Goal: Transaction & Acquisition: Book appointment/travel/reservation

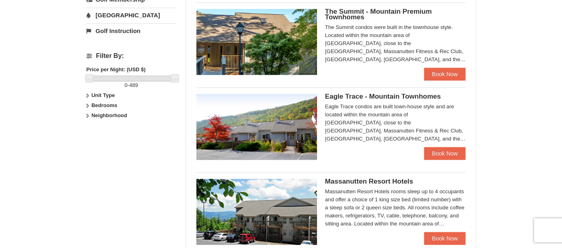
scroll to position [329, 0]
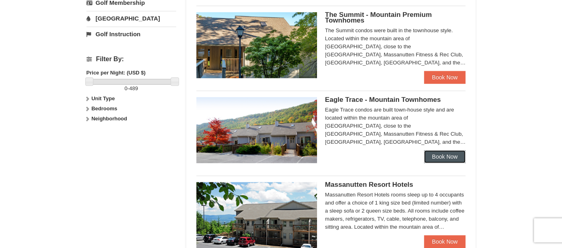
click at [447, 157] on link "Book Now" at bounding box center [445, 156] width 42 height 13
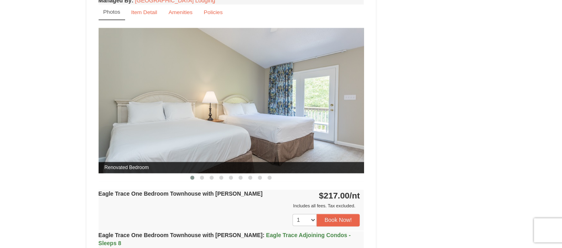
scroll to position [646, 0]
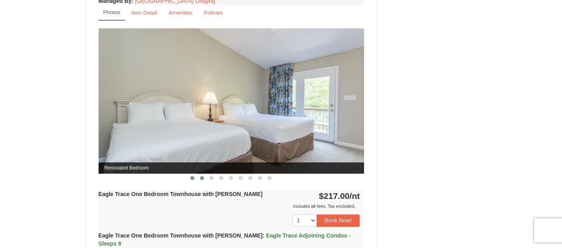
click at [203, 176] on span at bounding box center [202, 178] width 4 height 4
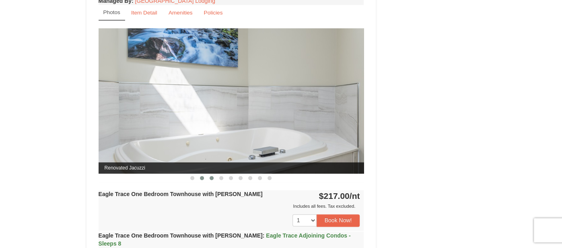
click at [211, 176] on span at bounding box center [211, 178] width 4 height 4
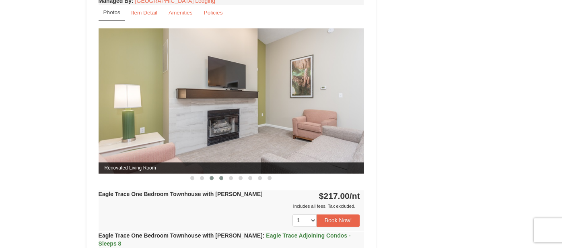
click at [220, 176] on span at bounding box center [221, 178] width 4 height 4
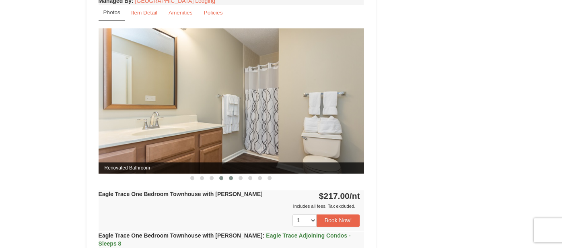
click at [232, 176] on span at bounding box center [231, 178] width 4 height 4
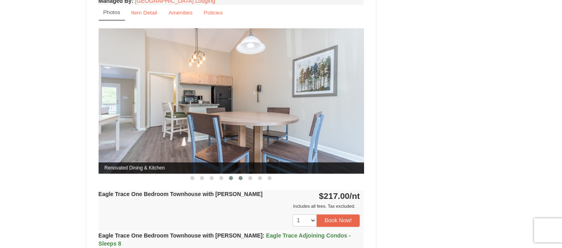
click at [240, 176] on span at bounding box center [240, 178] width 4 height 4
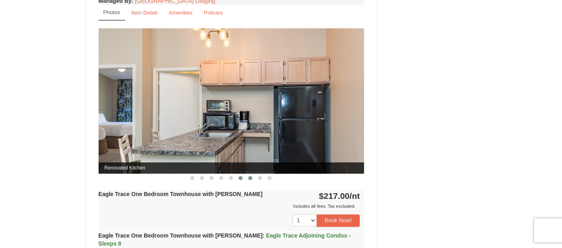
click at [249, 176] on span at bounding box center [250, 178] width 4 height 4
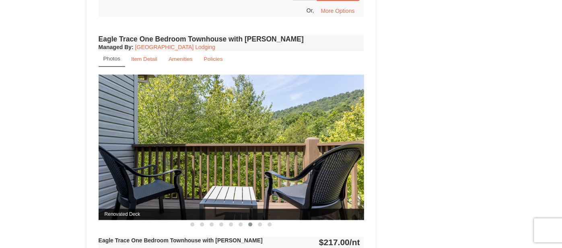
scroll to position [616, 0]
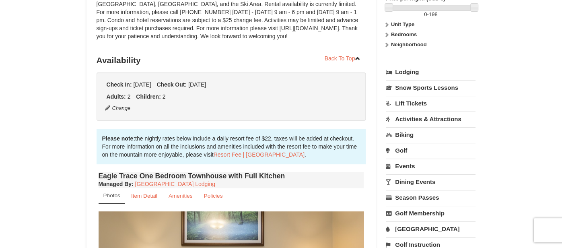
scroll to position [0, 0]
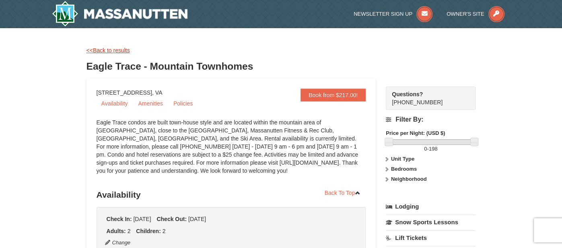
click at [104, 49] on link "<<Back to results" at bounding box center [107, 50] width 43 height 6
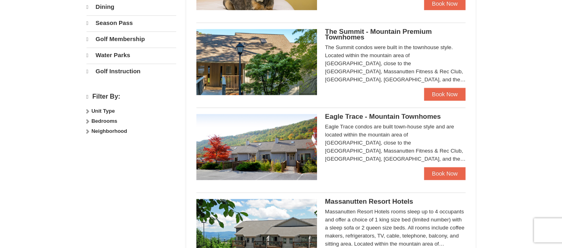
select select "9"
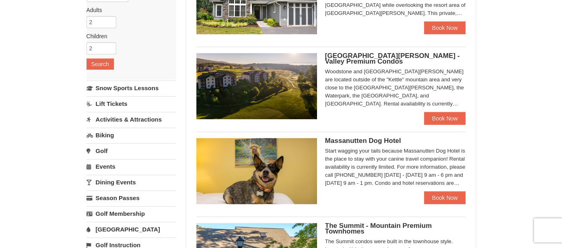
scroll to position [118, 0]
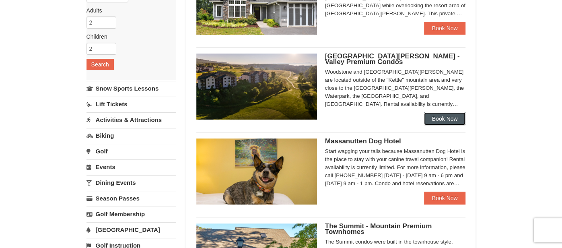
click at [441, 119] on link "Book Now" at bounding box center [445, 118] width 42 height 13
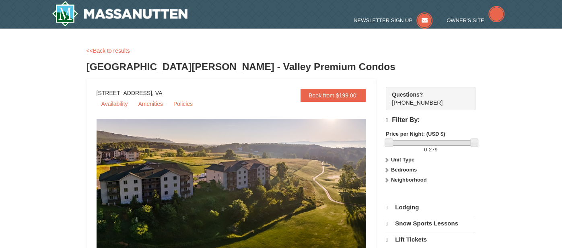
select select "9"
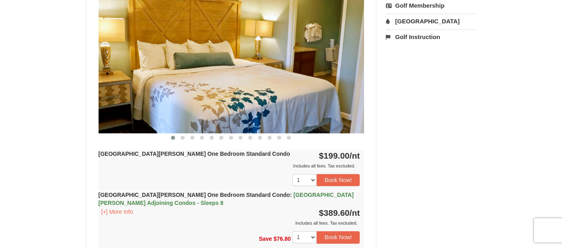
scroll to position [273, 0]
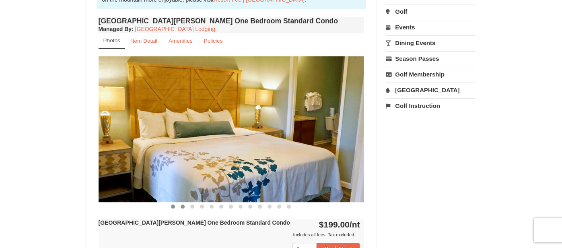
click at [183, 204] on span at bounding box center [182, 206] width 4 height 4
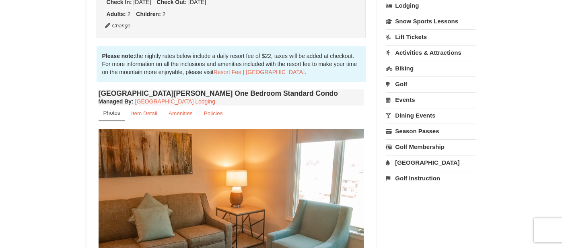
scroll to position [0, 0]
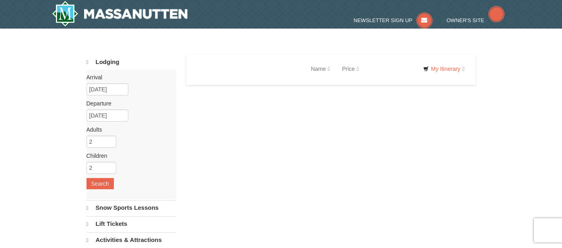
scroll to position [118, 0]
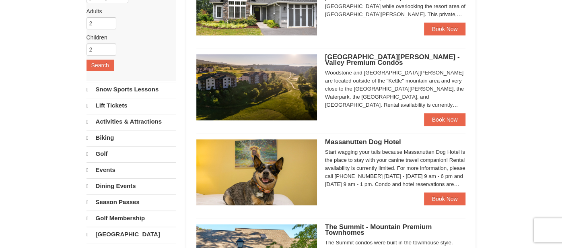
select select "9"
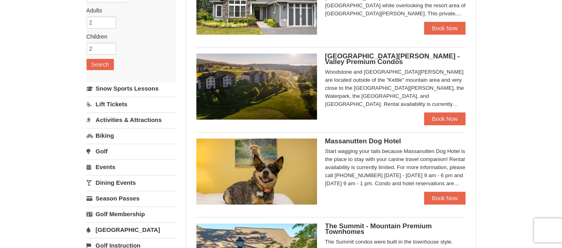
click at [116, 118] on link "Activities & Attractions" at bounding box center [131, 119] width 90 height 15
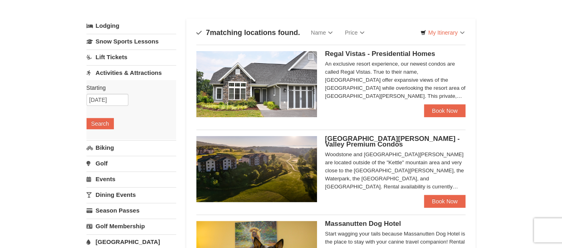
scroll to position [35, 0]
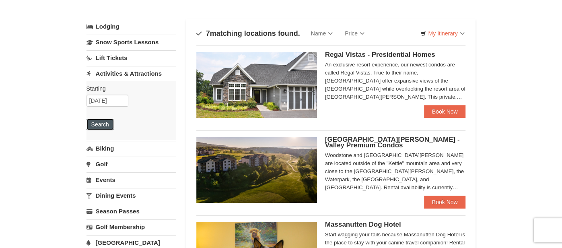
click at [100, 123] on button "Search" at bounding box center [99, 124] width 27 height 11
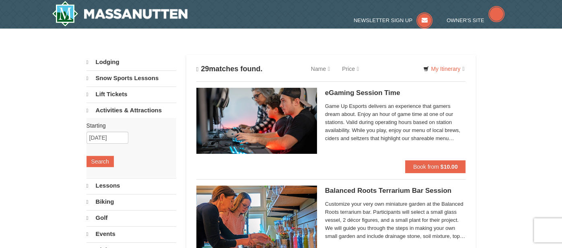
select select "9"
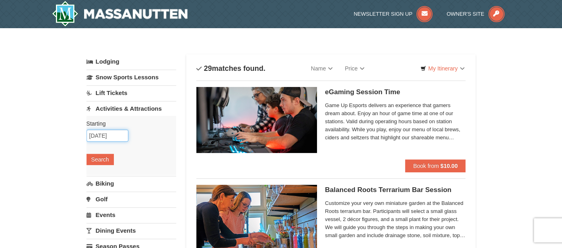
click at [103, 134] on input "[DATE]" at bounding box center [107, 135] width 42 height 12
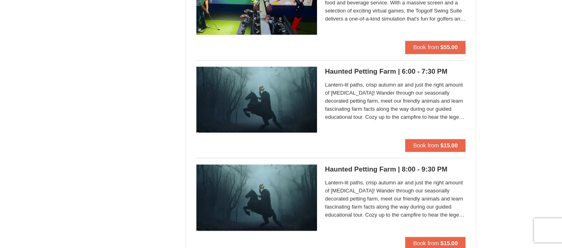
scroll to position [708, 0]
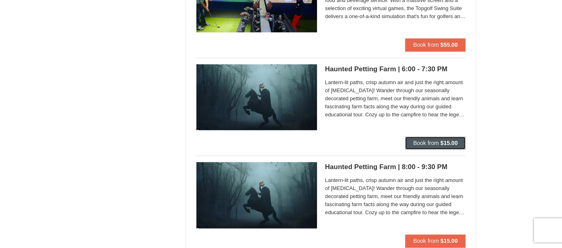
click at [433, 141] on span "Book from" at bounding box center [426, 142] width 26 height 6
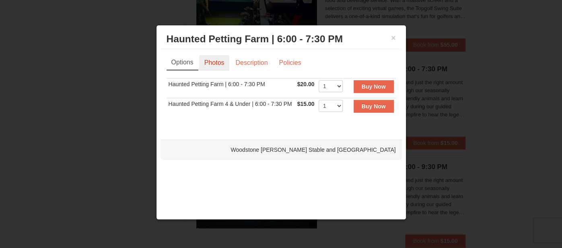
click at [207, 64] on link "Photos" at bounding box center [214, 62] width 31 height 15
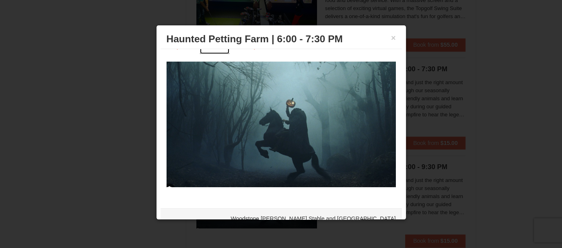
scroll to position [0, 0]
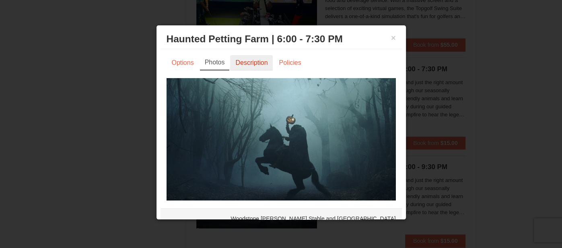
click at [262, 64] on link "Description" at bounding box center [251, 62] width 43 height 15
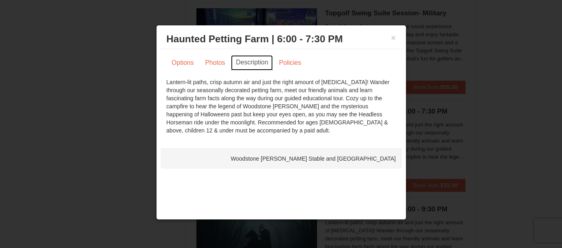
scroll to position [665, 0]
click at [392, 39] on button "×" at bounding box center [393, 38] width 5 height 8
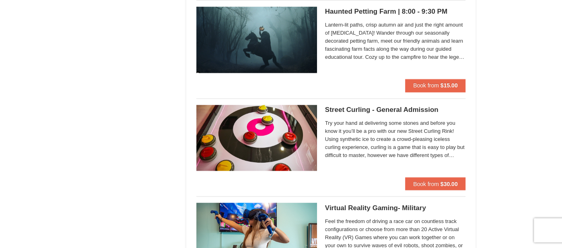
scroll to position [863, 0]
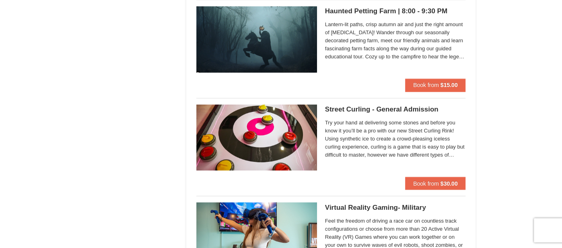
click at [357, 109] on h5 "Street Curling - General Admission Massanutten Street Curling" at bounding box center [395, 109] width 141 height 8
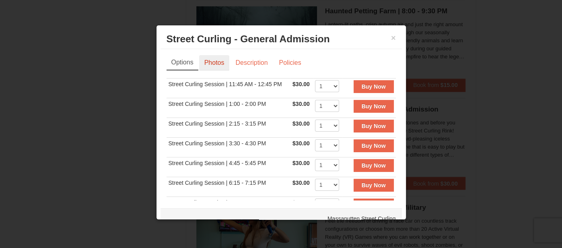
click at [210, 62] on link "Photos" at bounding box center [214, 62] width 31 height 15
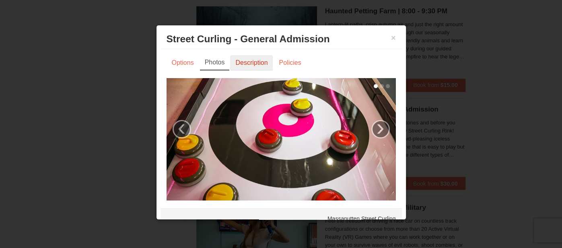
click at [247, 63] on link "Description" at bounding box center [251, 62] width 43 height 15
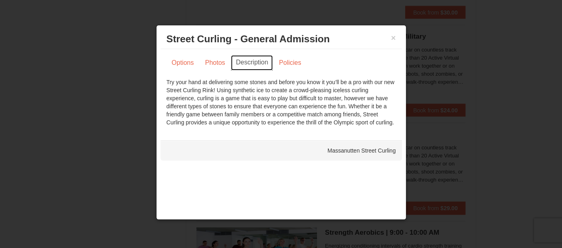
scroll to position [1035, 0]
click at [392, 37] on button "×" at bounding box center [393, 38] width 5 height 8
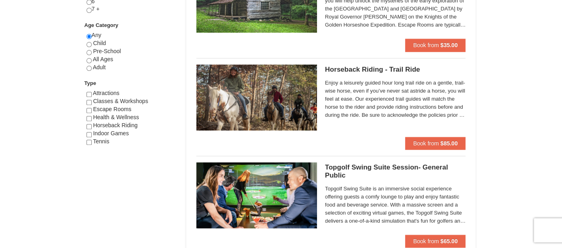
scroll to position [414, 0]
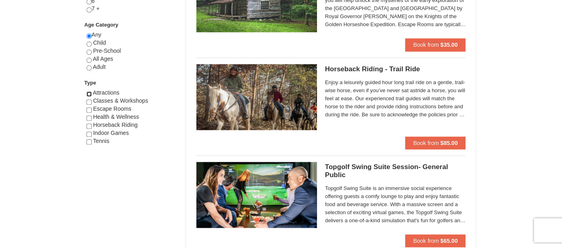
click at [89, 92] on input "checkbox" at bounding box center [88, 93] width 5 height 5
checkbox input "true"
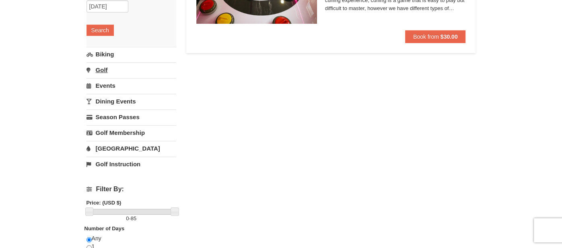
scroll to position [131, 0]
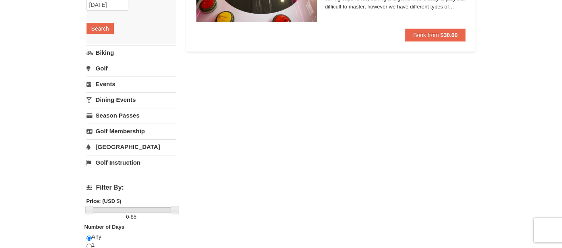
click at [101, 147] on link "Water Park" at bounding box center [131, 146] width 90 height 15
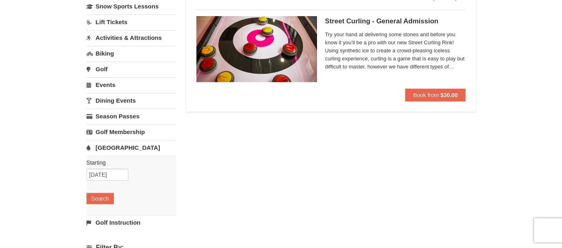
scroll to position [63, 0]
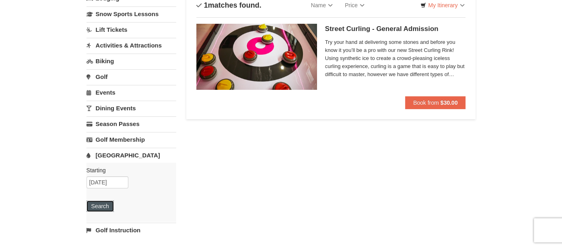
click at [96, 204] on button "Search" at bounding box center [99, 205] width 27 height 11
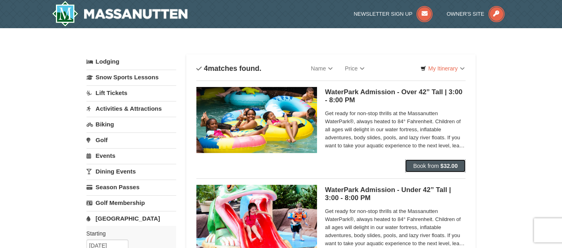
click at [436, 164] on span "Book from" at bounding box center [426, 165] width 26 height 6
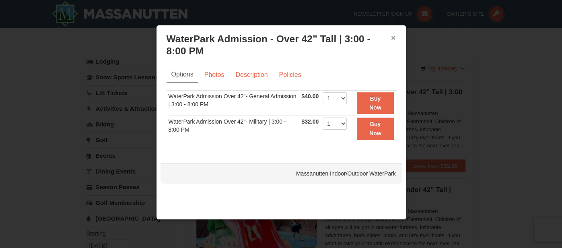
click at [394, 39] on button "×" at bounding box center [393, 38] width 5 height 8
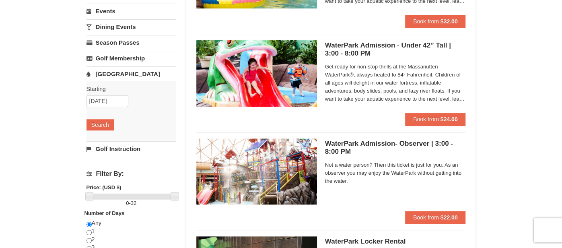
scroll to position [141, 0]
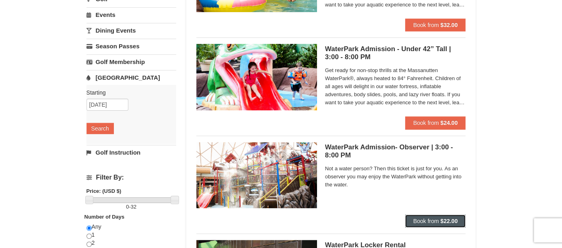
click at [425, 220] on span "Book from" at bounding box center [426, 220] width 26 height 6
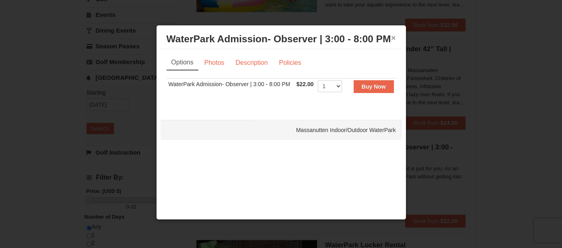
click at [393, 38] on button "×" at bounding box center [393, 38] width 5 height 8
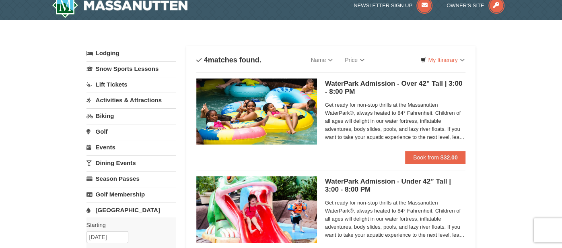
scroll to position [8, 0]
click at [112, 86] on link "Lift Tickets" at bounding box center [131, 84] width 90 height 15
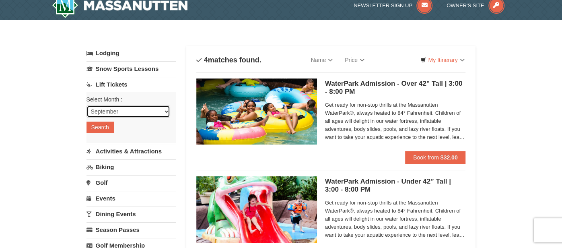
click at [166, 112] on select "September October November December January February March April May June July …" at bounding box center [128, 111] width 84 height 12
select select "10"
click at [86, 105] on select "September October November December January February March April May June July …" at bounding box center [128, 111] width 84 height 12
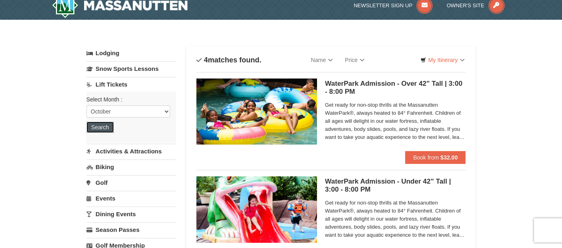
click at [97, 126] on button "Search" at bounding box center [99, 126] width 27 height 11
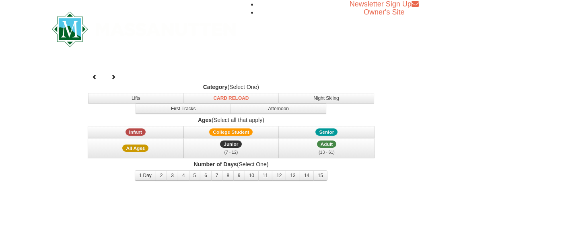
select select "10"
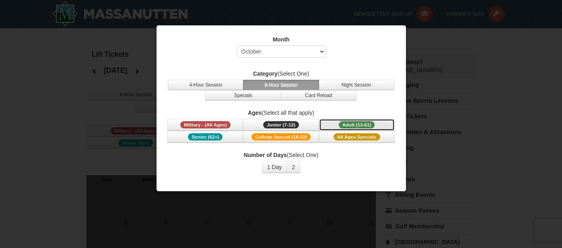
click at [351, 123] on span "Adult (13-61)" at bounding box center [356, 124] width 36 height 7
click at [435, 113] on div at bounding box center [281, 124] width 562 height 248
click at [435, 153] on div at bounding box center [281, 124] width 562 height 248
click at [279, 166] on button "1 Day" at bounding box center [274, 167] width 25 height 12
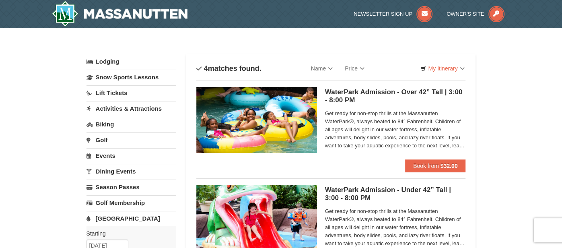
click at [131, 109] on link "Activities & Attractions" at bounding box center [131, 108] width 90 height 15
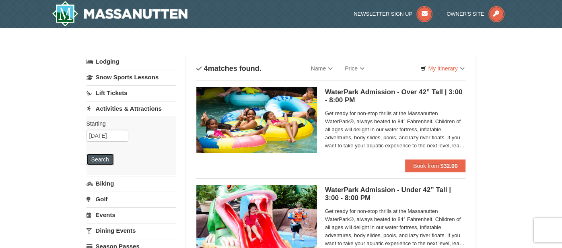
click at [103, 160] on button "Search" at bounding box center [99, 159] width 27 height 11
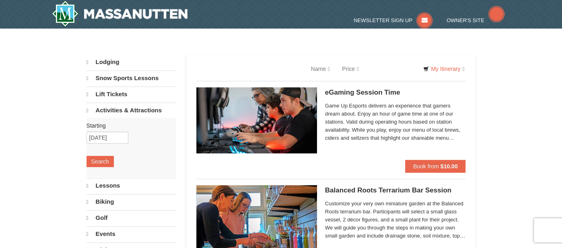
select select "9"
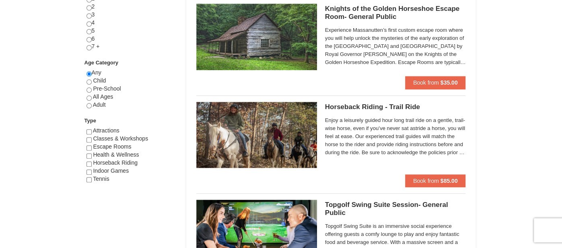
scroll to position [385, 0]
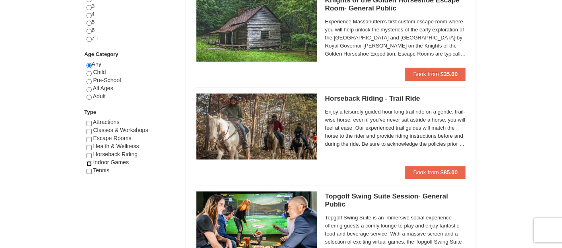
click at [89, 162] on input "checkbox" at bounding box center [88, 163] width 5 height 5
checkbox input "true"
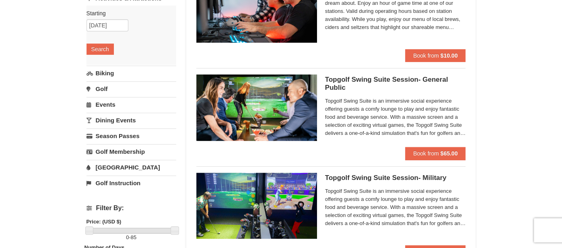
scroll to position [112, 0]
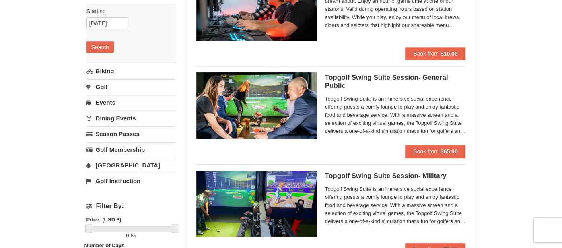
click at [107, 70] on link "Biking" at bounding box center [131, 71] width 90 height 15
click at [103, 61] on button "Search" at bounding box center [99, 62] width 27 height 11
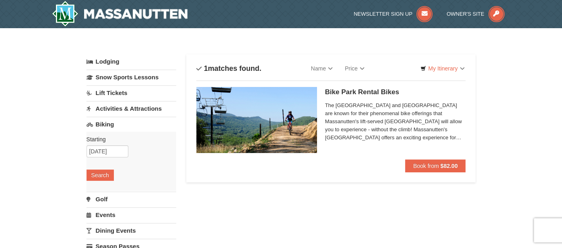
click at [370, 92] on h5 "Bike Park Rental Bikes Massanutten Biking" at bounding box center [395, 92] width 141 height 8
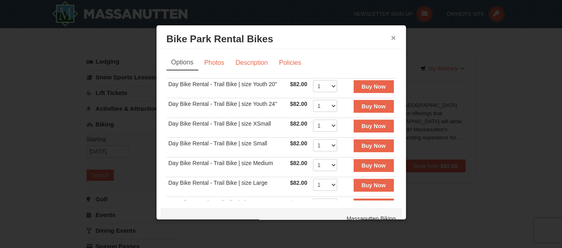
click at [392, 39] on button "×" at bounding box center [393, 38] width 5 height 8
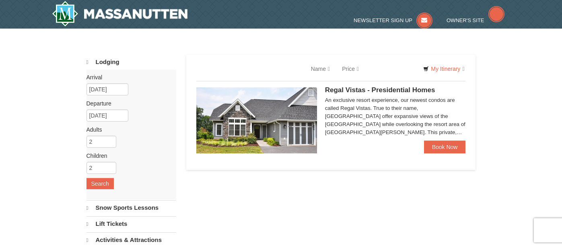
scroll to position [55, 0]
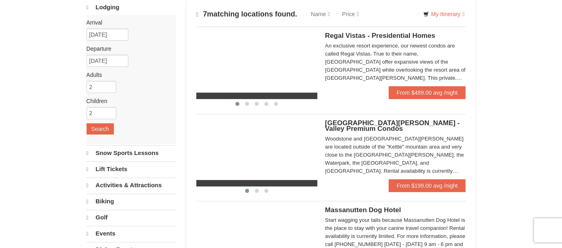
select select "9"
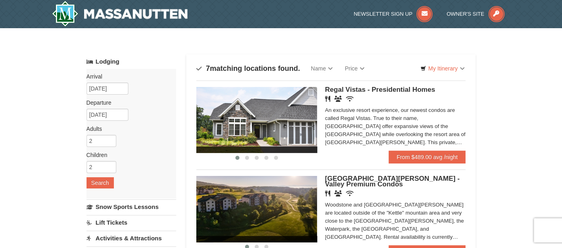
scroll to position [0, 0]
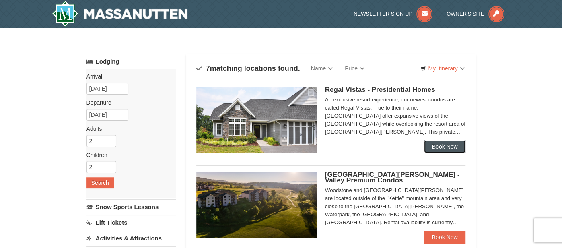
click at [445, 145] on link "Book Now" at bounding box center [445, 146] width 42 height 13
click at [447, 234] on link "Book Now" at bounding box center [445, 236] width 42 height 13
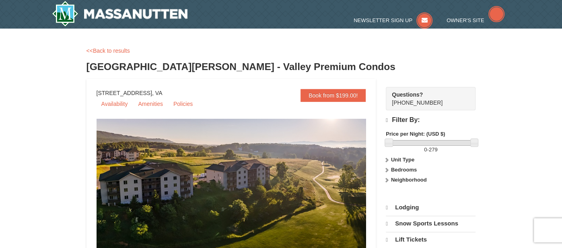
select select "9"
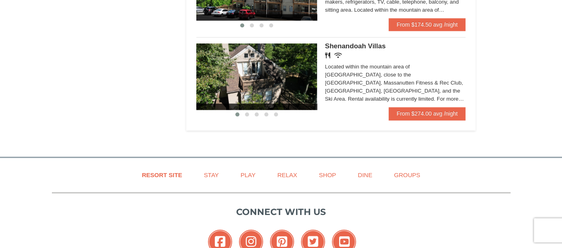
scroll to position [589, 0]
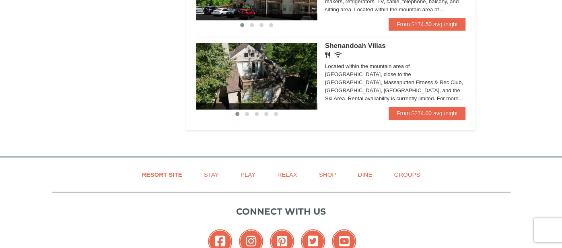
click at [342, 49] on span "Shenandoah Villas" at bounding box center [355, 46] width 61 height 8
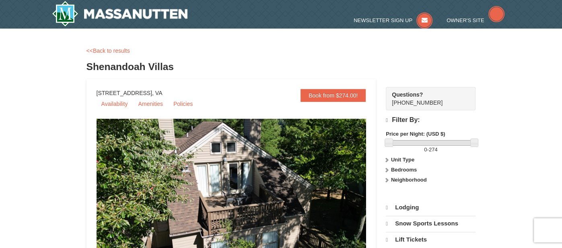
select select "9"
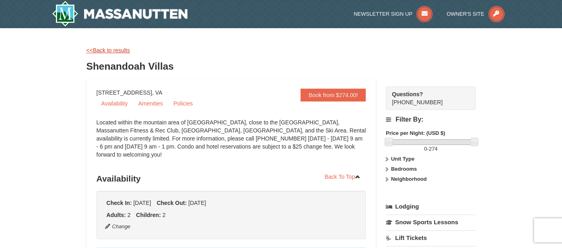
click at [110, 49] on link "<<Back to results" at bounding box center [107, 50] width 43 height 6
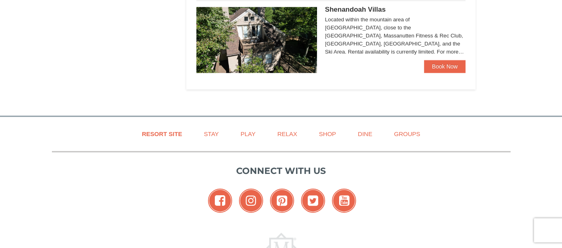
select select "9"
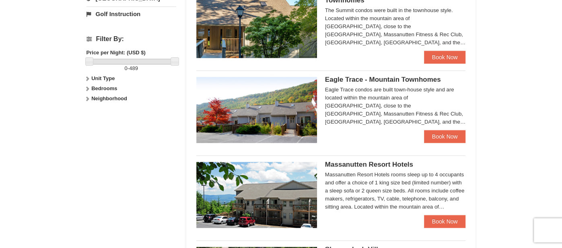
scroll to position [349, 0]
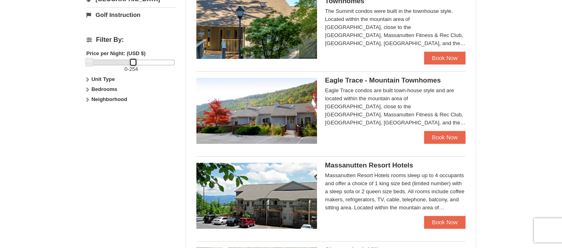
drag, startPoint x: 173, startPoint y: 61, endPoint x: 132, endPoint y: 66, distance: 41.7
click at [132, 66] on div "0 - 254" at bounding box center [131, 66] width 90 height 14
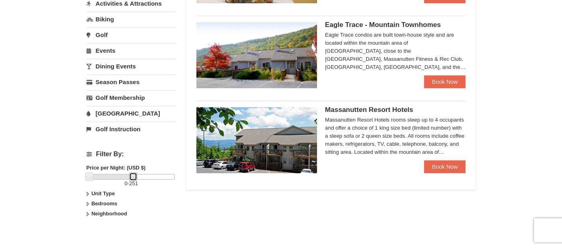
scroll to position [236, 0]
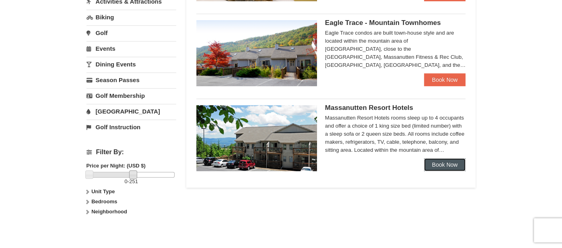
click at [437, 164] on link "Book Now" at bounding box center [445, 164] width 42 height 13
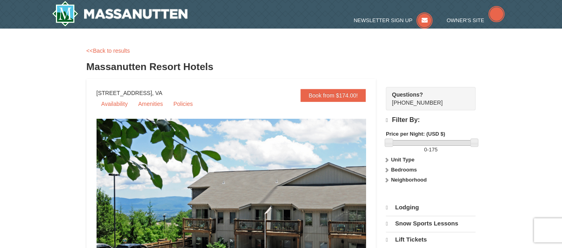
select select "9"
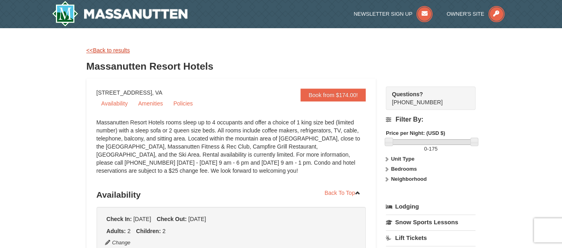
click at [104, 47] on link "<<Back to results" at bounding box center [107, 50] width 43 height 6
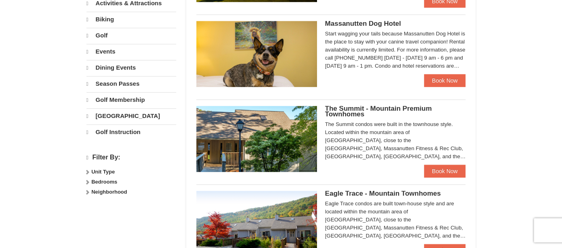
select select "9"
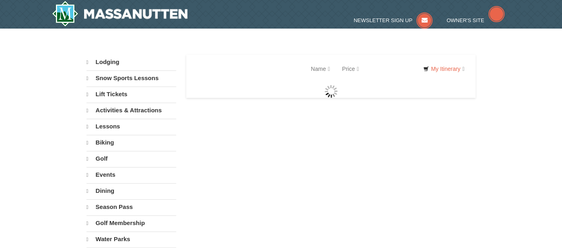
select select "9"
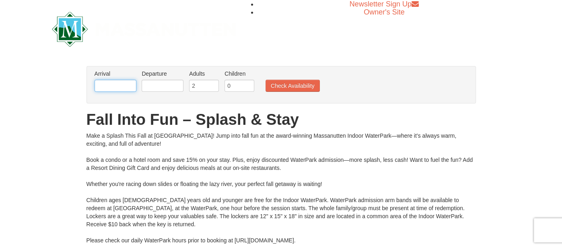
click at [112, 88] on input "text" at bounding box center [115, 86] width 42 height 12
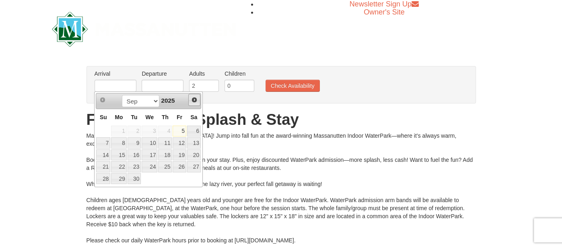
click at [193, 99] on span "Next" at bounding box center [194, 99] width 6 height 6
click at [166, 154] on link "16" at bounding box center [165, 154] width 14 height 11
type input "[DATE]"
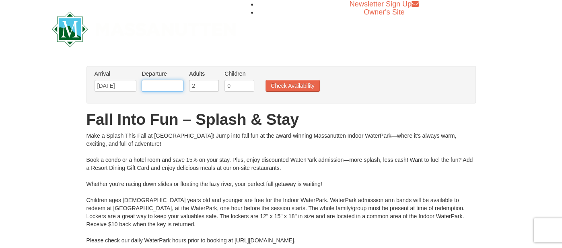
click at [170, 85] on input "text" at bounding box center [162, 86] width 42 height 12
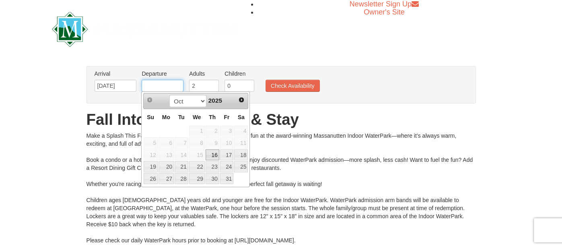
click at [174, 87] on input "text" at bounding box center [162, 86] width 42 height 12
click at [241, 152] on link "18" at bounding box center [241, 154] width 14 height 11
type input "[DATE]"
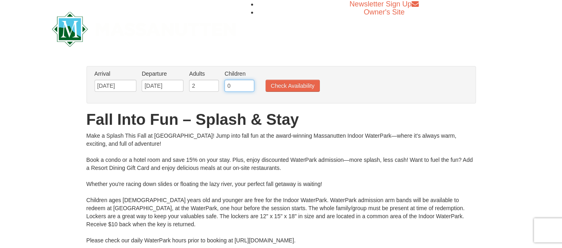
click at [231, 87] on input "0" at bounding box center [239, 86] width 30 height 12
type input "2"
click at [307, 84] on button "Check Availability" at bounding box center [292, 86] width 54 height 12
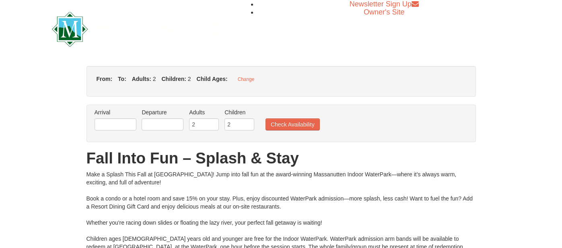
type input "[DATE]"
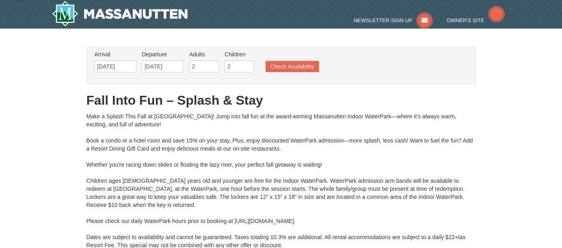
type input "[DATE]"
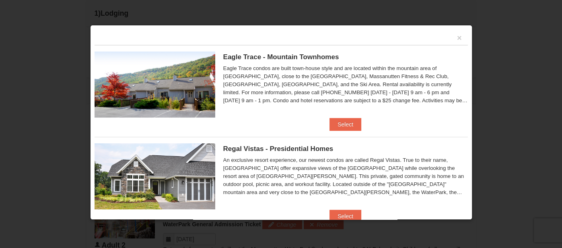
scroll to position [310, 0]
click at [350, 122] on button "Select" at bounding box center [345, 124] width 32 height 13
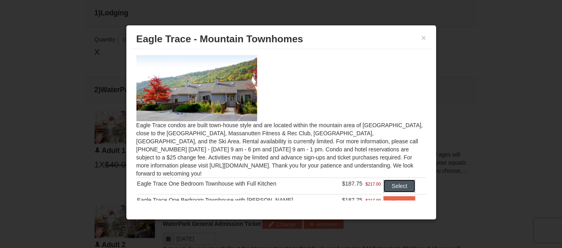
click at [393, 179] on button "Select" at bounding box center [399, 185] width 32 height 13
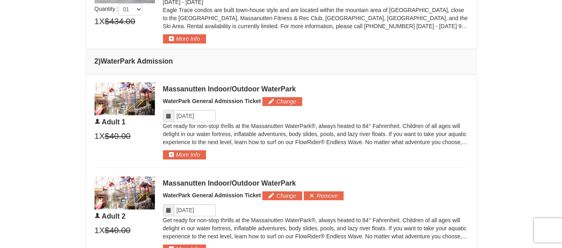
scroll to position [377, 0]
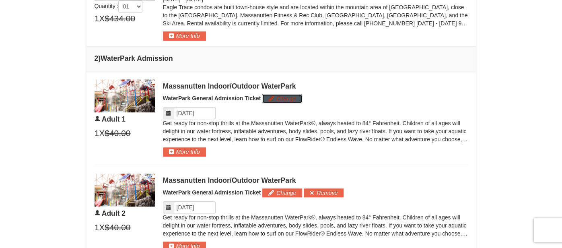
click at [287, 98] on button "Change" at bounding box center [282, 98] width 40 height 9
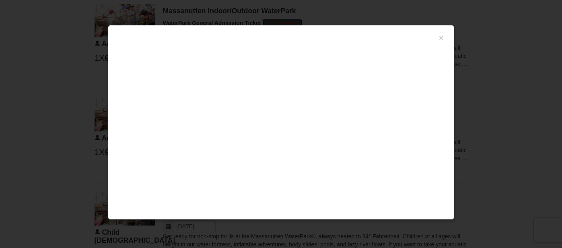
scroll to position [454, 0]
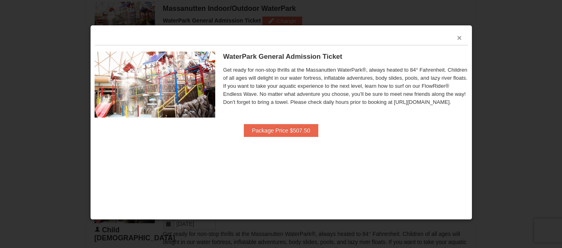
click at [459, 37] on button "×" at bounding box center [459, 38] width 5 height 8
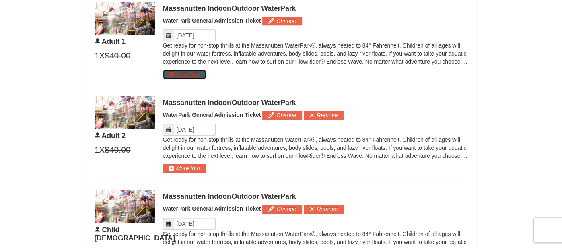
click at [188, 74] on button "More Info" at bounding box center [184, 74] width 43 height 9
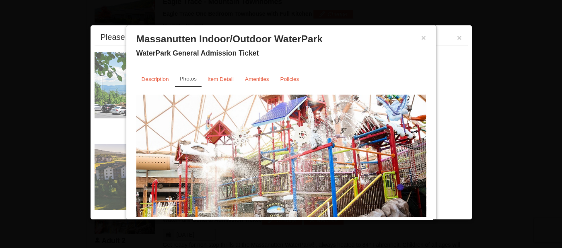
scroll to position [343, 0]
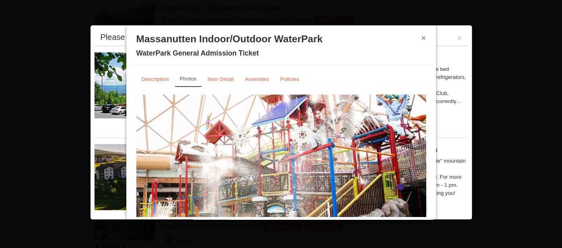
click at [422, 37] on button "×" at bounding box center [423, 38] width 5 height 8
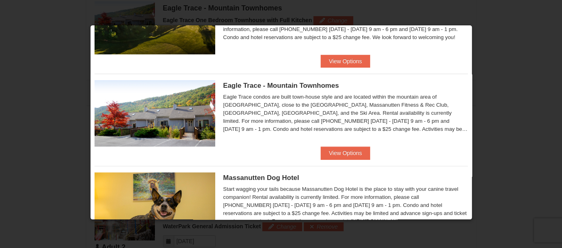
scroll to position [157, 0]
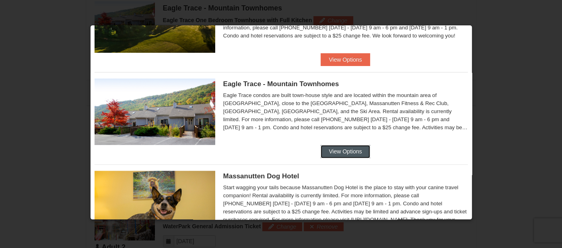
click at [346, 150] on button "View Options" at bounding box center [344, 151] width 49 height 13
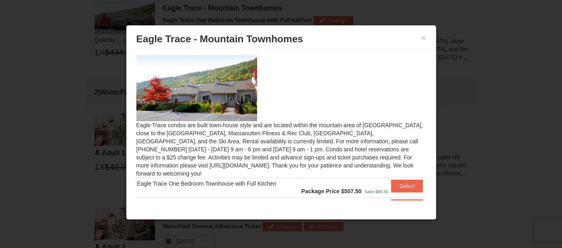
scroll to position [22, 0]
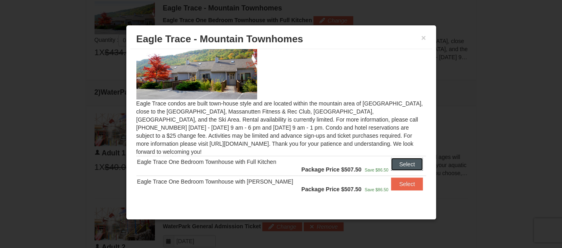
click at [402, 158] on button "Select" at bounding box center [407, 164] width 32 height 13
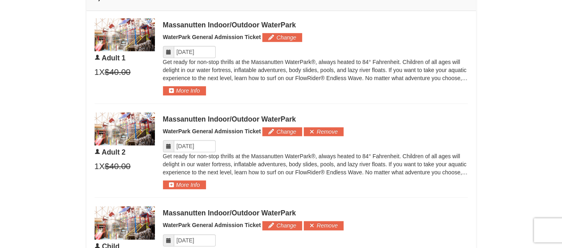
scroll to position [438, 0]
click at [312, 130] on button "Remove" at bounding box center [323, 131] width 40 height 9
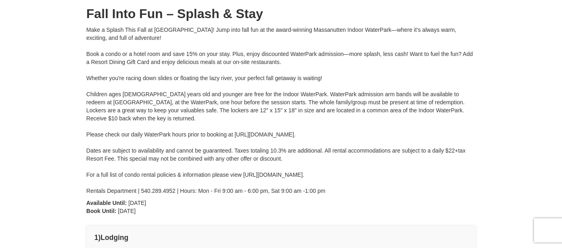
scroll to position [0, 0]
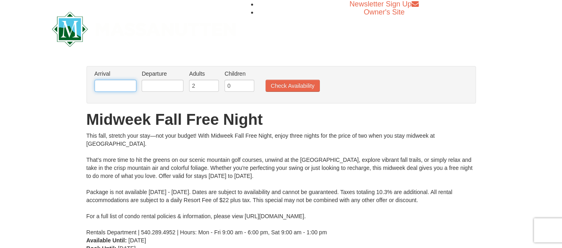
click at [108, 88] on input "text" at bounding box center [115, 86] width 42 height 12
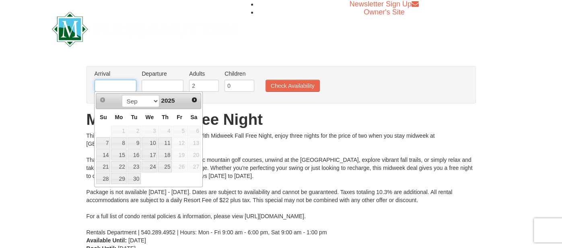
type input "[DATE]"
click at [164, 83] on input "text" at bounding box center [162, 86] width 42 height 12
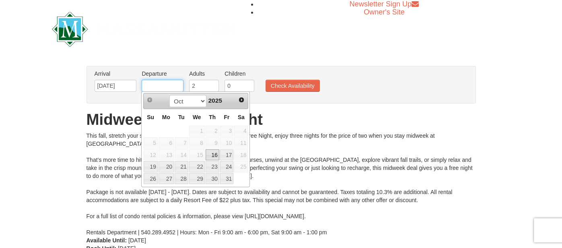
type input "[DATE]"
click at [233, 84] on input "0" at bounding box center [239, 86] width 30 height 12
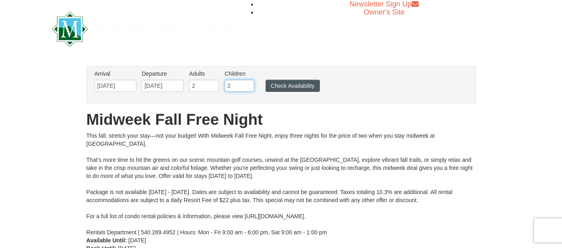
type input "2"
click at [303, 84] on button "Check Availability" at bounding box center [292, 86] width 54 height 12
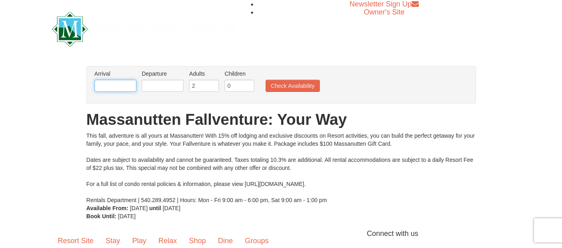
click at [120, 80] on input "text" at bounding box center [115, 86] width 42 height 12
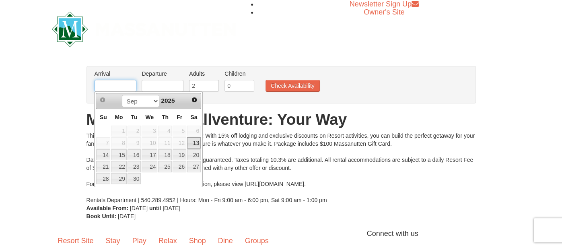
type input "[DATE]"
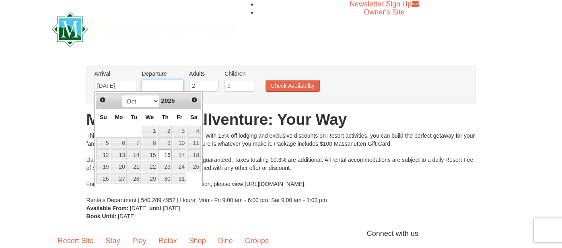
click at [154, 88] on input "text" at bounding box center [162, 86] width 42 height 12
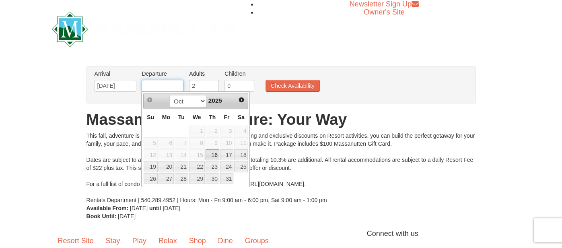
type input "[DATE]"
click at [234, 83] on input "0" at bounding box center [239, 86] width 30 height 12
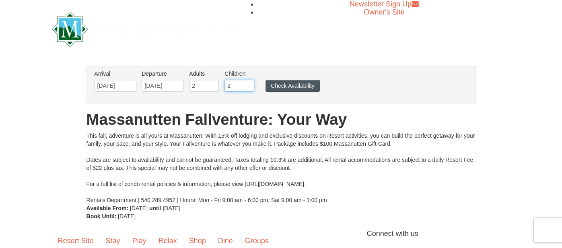
type input "2"
click at [283, 86] on button "Check Availability" at bounding box center [292, 86] width 54 height 12
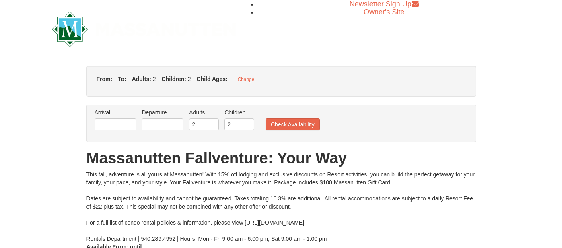
type input "[DATE]"
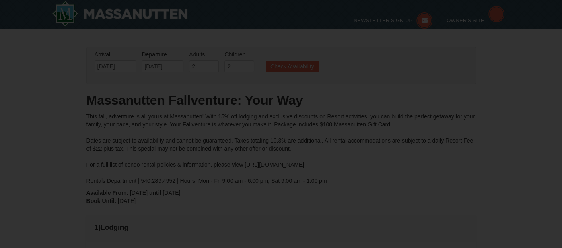
type input "[DATE]"
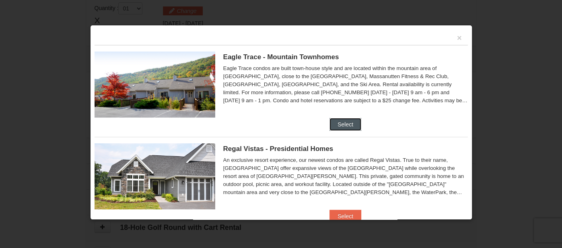
click at [351, 127] on button "Select" at bounding box center [345, 124] width 32 height 13
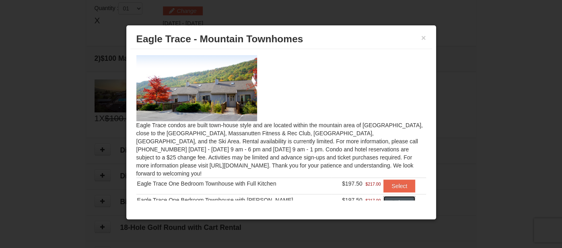
click at [400, 196] on button "Select" at bounding box center [399, 202] width 32 height 13
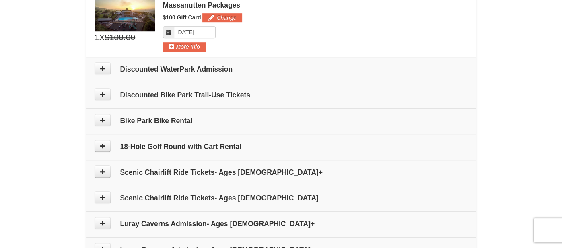
scroll to position [362, 0]
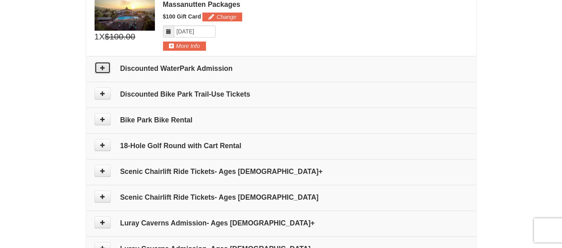
click at [101, 67] on icon at bounding box center [103, 68] width 6 height 6
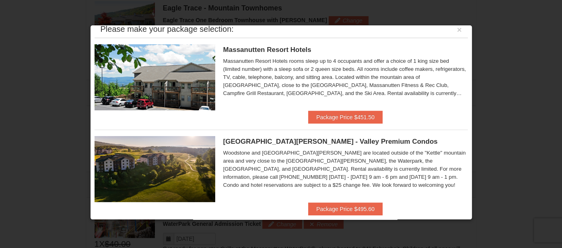
scroll to position [0, 0]
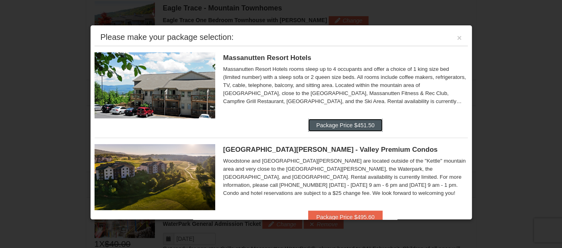
click at [323, 125] on button "Package Price $451.50" at bounding box center [345, 125] width 74 height 13
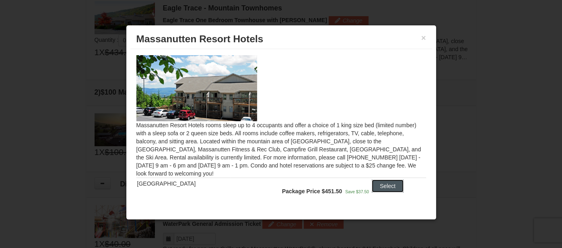
click at [381, 186] on button "Select" at bounding box center [387, 185] width 32 height 13
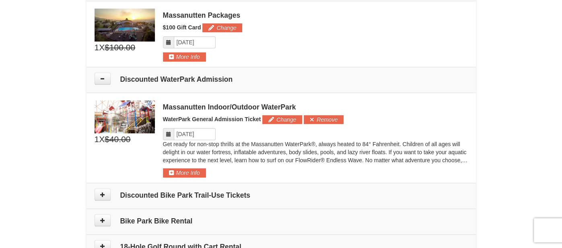
scroll to position [352, 0]
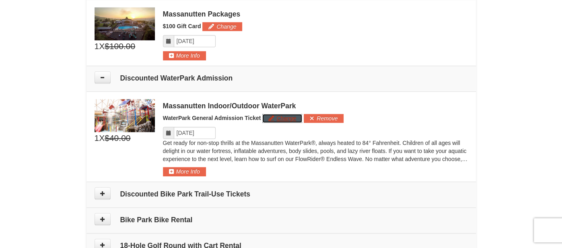
click at [277, 116] on button "Change" at bounding box center [282, 118] width 40 height 9
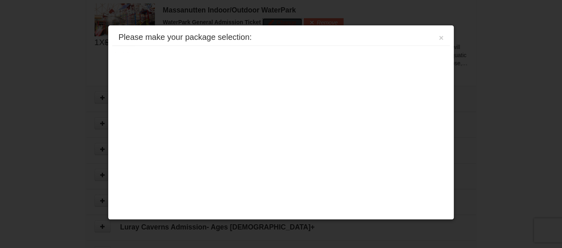
scroll to position [449, 0]
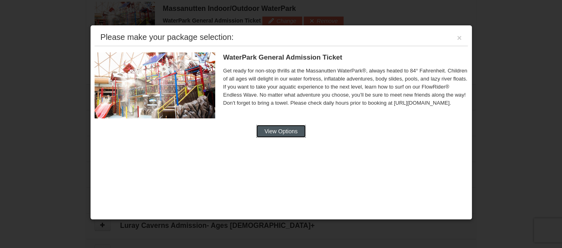
click at [281, 133] on button "View Options" at bounding box center [280, 131] width 49 height 13
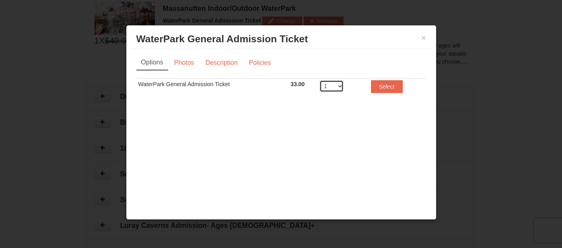
click at [340, 84] on select "1 2 3 4 5 6 7 8" at bounding box center [331, 86] width 24 height 12
select select "2"
click at [319, 80] on select "1 2 3 4 5 6 7 8" at bounding box center [331, 86] width 24 height 12
click at [394, 88] on button "Select" at bounding box center [387, 86] width 32 height 13
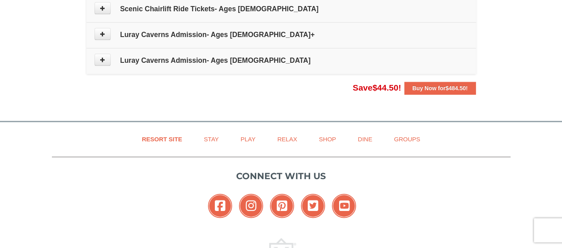
scroll to position [640, 0]
click at [422, 85] on strong "Buy Now for $484.50 !" at bounding box center [439, 87] width 55 height 6
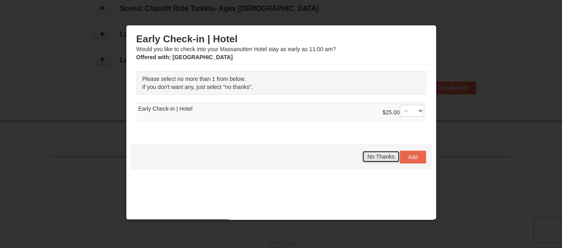
click at [385, 157] on span "No Thanks" at bounding box center [380, 156] width 27 height 6
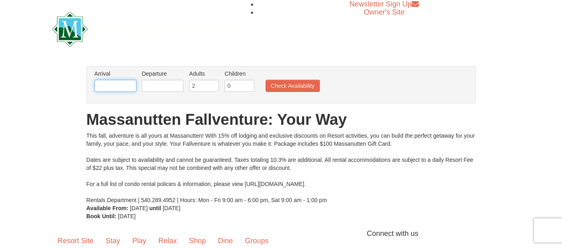
click at [124, 86] on input "text" at bounding box center [115, 86] width 42 height 12
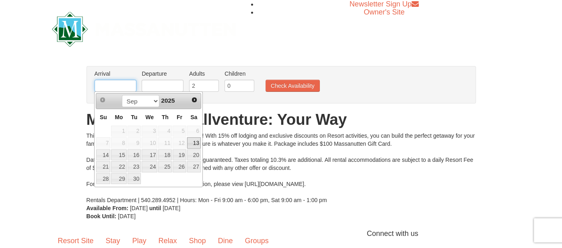
type input "[DATE]"
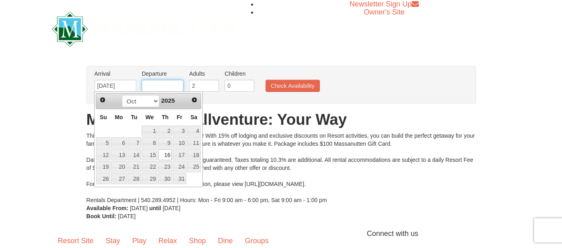
click at [156, 87] on input "text" at bounding box center [162, 86] width 42 height 12
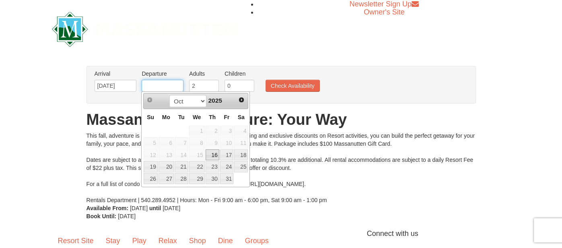
type input "[DATE]"
click at [240, 85] on input "0" at bounding box center [239, 86] width 30 height 12
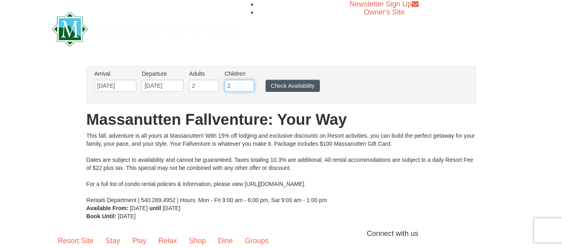
type input "2"
click at [282, 84] on button "Check Availability" at bounding box center [292, 86] width 54 height 12
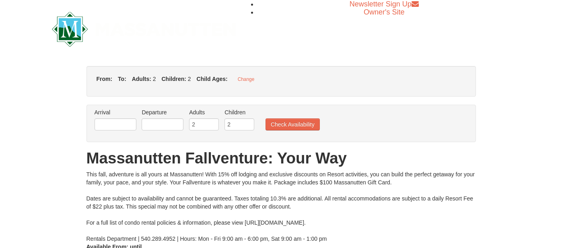
type input "[DATE]"
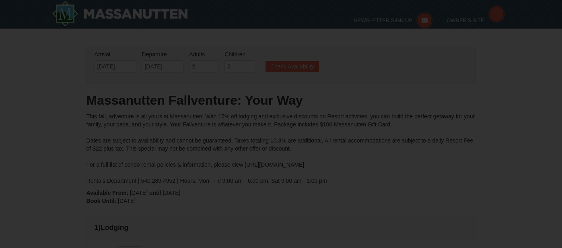
type input "[DATE]"
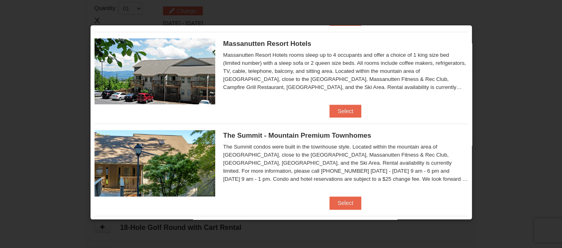
scroll to position [290, 0]
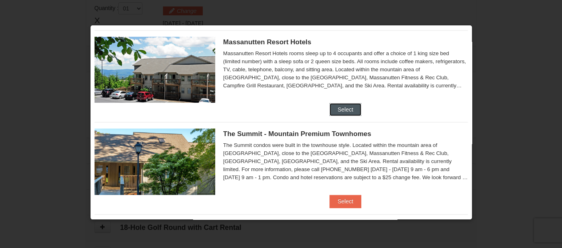
click at [342, 107] on button "Select" at bounding box center [345, 109] width 32 height 13
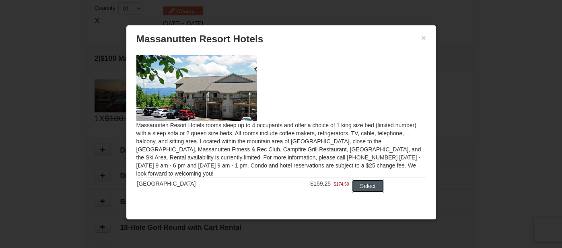
click at [362, 189] on button "Select" at bounding box center [368, 185] width 32 height 13
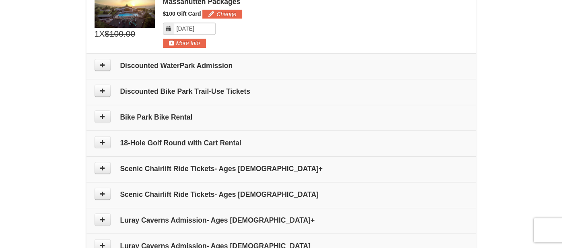
scroll to position [363, 0]
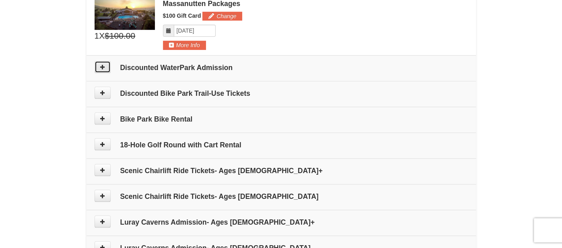
click at [103, 65] on icon at bounding box center [103, 67] width 6 height 6
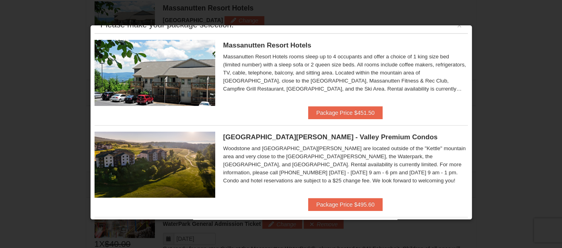
scroll to position [0, 0]
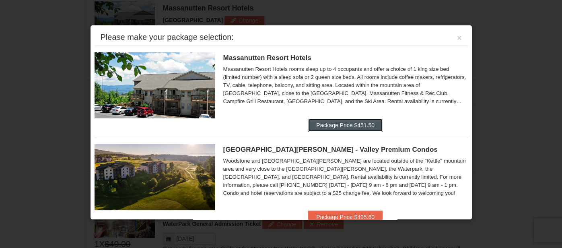
click at [322, 125] on button "Package Price $451.50" at bounding box center [345, 125] width 74 height 13
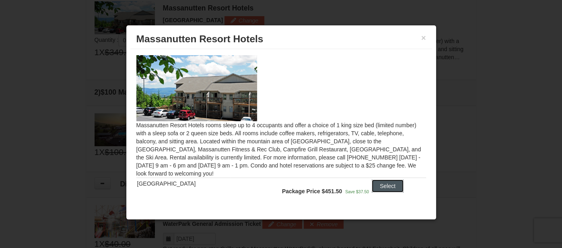
click at [385, 185] on button "Select" at bounding box center [387, 185] width 32 height 13
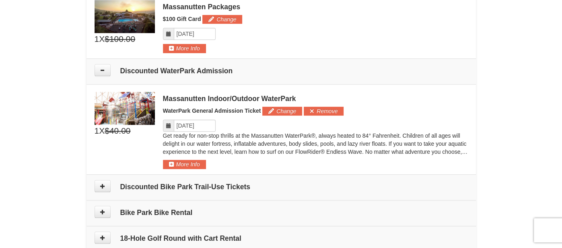
scroll to position [363, 0]
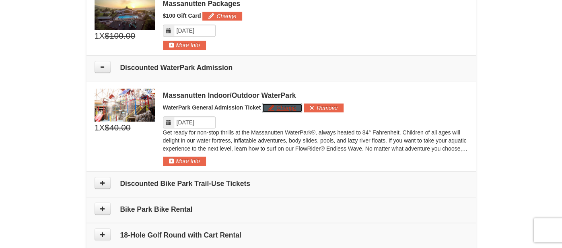
click at [281, 106] on button "Change" at bounding box center [282, 107] width 40 height 9
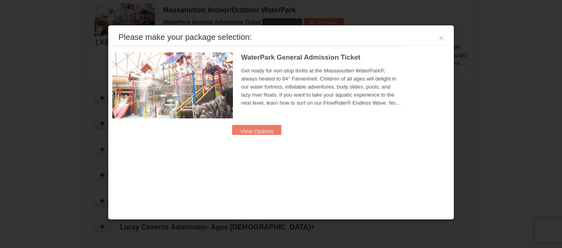
scroll to position [449, 0]
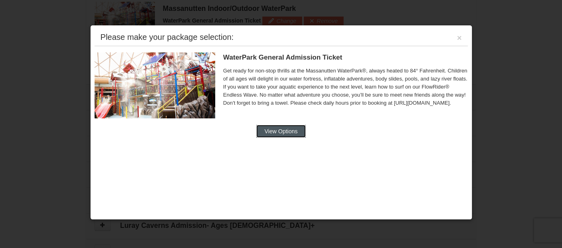
click at [285, 131] on button "View Options" at bounding box center [280, 131] width 49 height 13
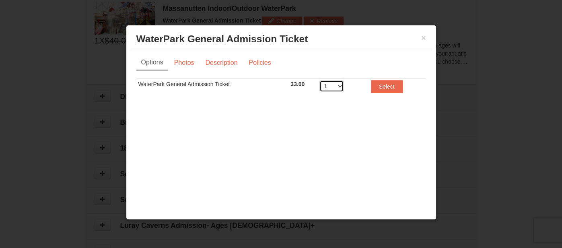
click at [339, 88] on select "1 2 3 4 5 6 7 8" at bounding box center [331, 86] width 24 height 12
select select "2"
click at [319, 80] on select "1 2 3 4 5 6 7 8" at bounding box center [331, 86] width 24 height 12
click at [383, 86] on button "Select" at bounding box center [387, 86] width 32 height 13
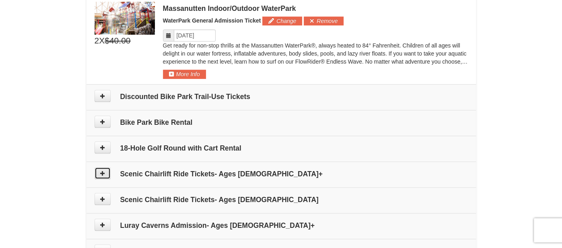
click at [103, 173] on icon at bounding box center [103, 173] width 6 height 6
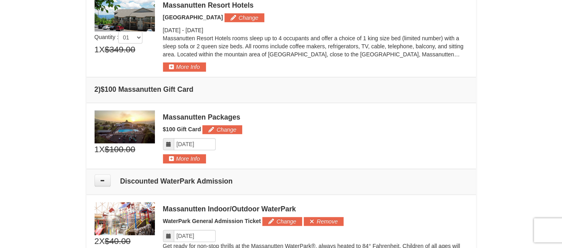
scroll to position [250, 0]
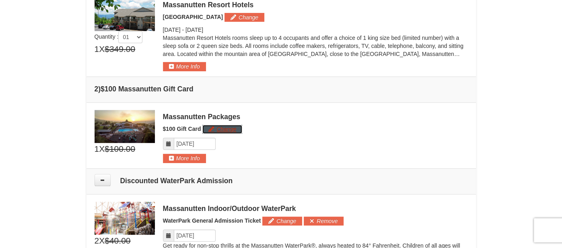
click at [224, 127] on button "Change" at bounding box center [222, 129] width 40 height 9
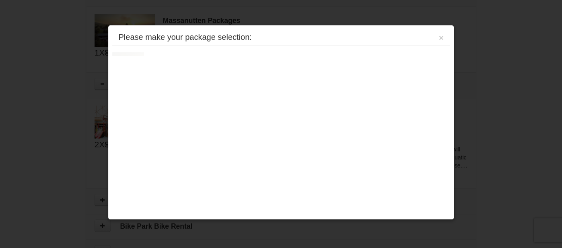
scroll to position [358, 0]
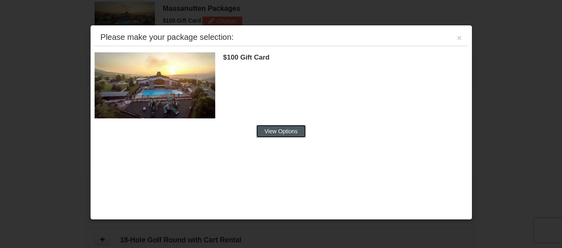
click at [278, 131] on button "View Options" at bounding box center [280, 131] width 49 height 13
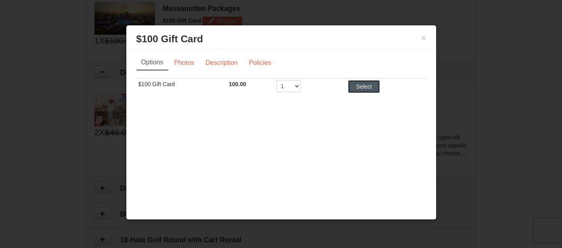
click at [362, 85] on button "Select" at bounding box center [364, 86] width 32 height 13
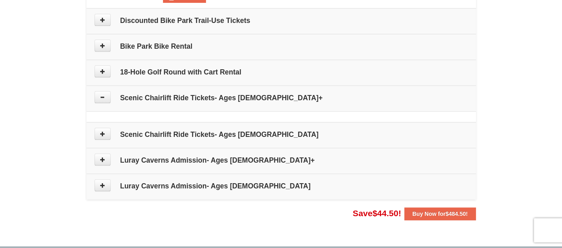
scroll to position [529, 0]
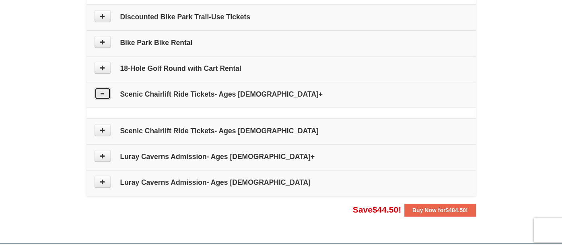
click at [101, 93] on icon at bounding box center [103, 93] width 6 height 6
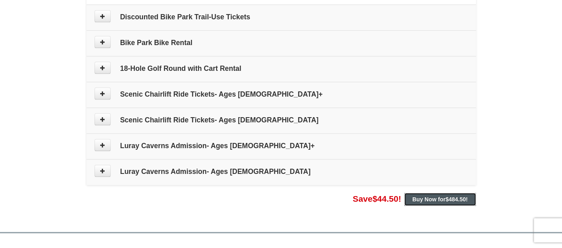
click at [430, 199] on strong "Buy Now for $484.50 !" at bounding box center [439, 199] width 55 height 6
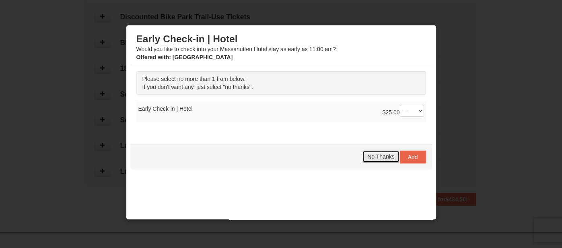
click at [381, 154] on span "No Thanks" at bounding box center [380, 156] width 27 height 6
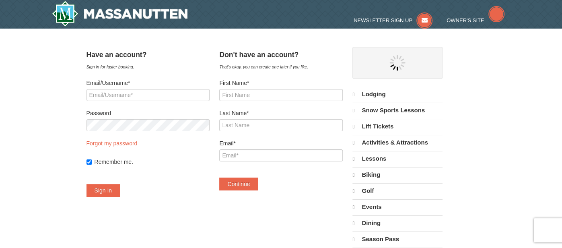
select select "9"
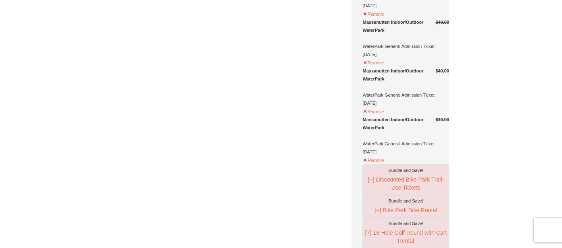
scroll to position [273, 0]
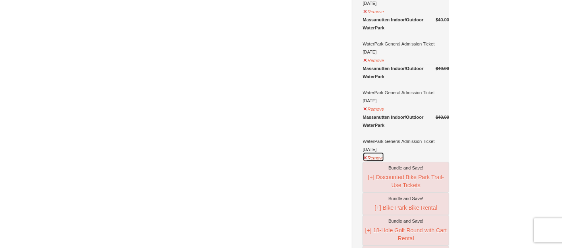
click at [377, 162] on button "Remove" at bounding box center [373, 157] width 22 height 10
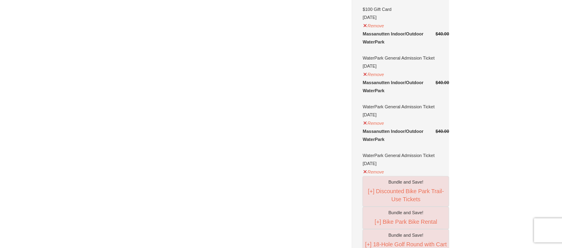
scroll to position [207, 0]
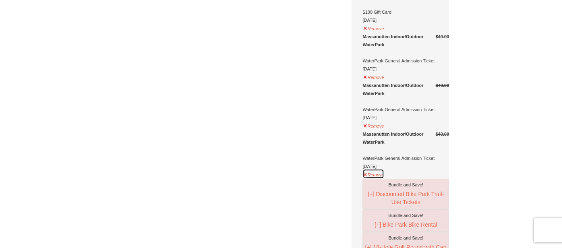
click at [375, 178] on button "Remove" at bounding box center [373, 173] width 22 height 10
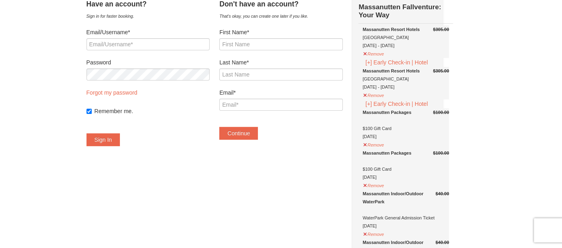
scroll to position [49, 0]
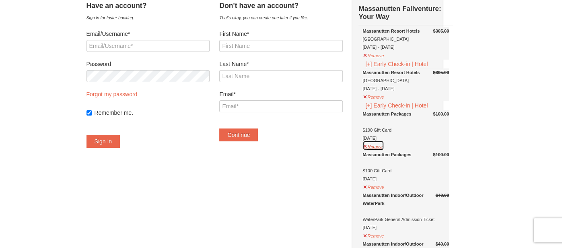
click at [384, 150] on button "Remove" at bounding box center [373, 145] width 22 height 10
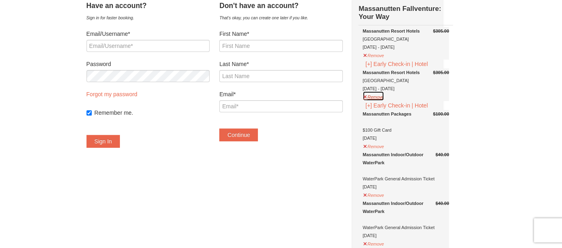
click at [383, 101] on button "Remove" at bounding box center [373, 96] width 22 height 10
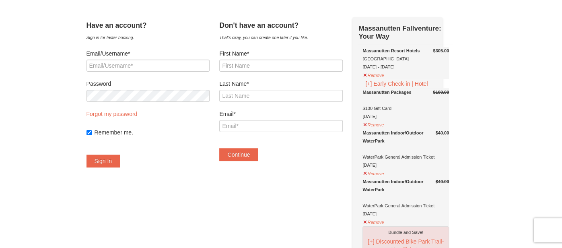
scroll to position [0, 0]
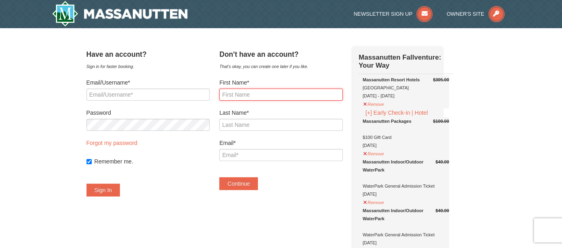
click at [269, 93] on input "First Name*" at bounding box center [280, 94] width 123 height 12
type input "alison"
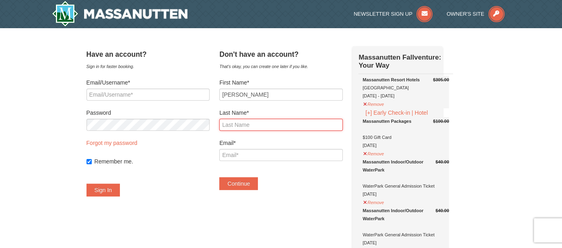
type input "cloninger"
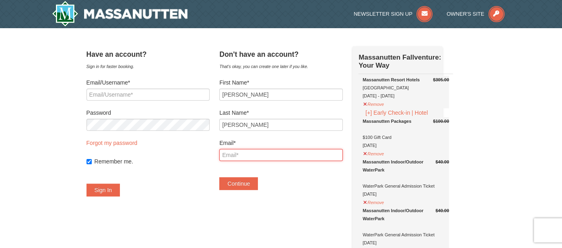
type input "alifinch1975@gmail.com"
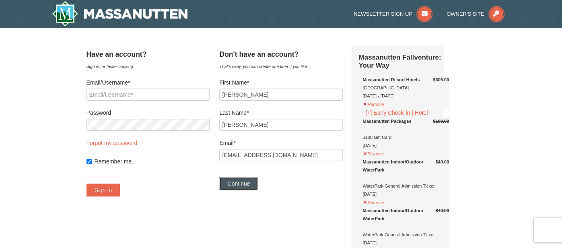
click at [253, 183] on button "Continue" at bounding box center [238, 183] width 39 height 13
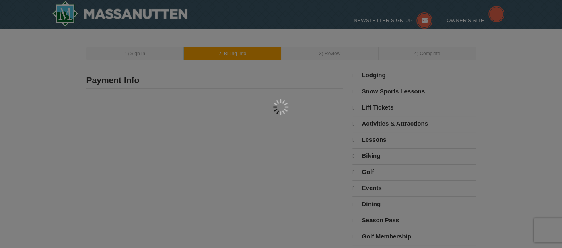
type input "[PERSON_NAME]"
type input "[EMAIL_ADDRESS][DOMAIN_NAME]"
select select "9"
